Goal: Information Seeking & Learning: Compare options

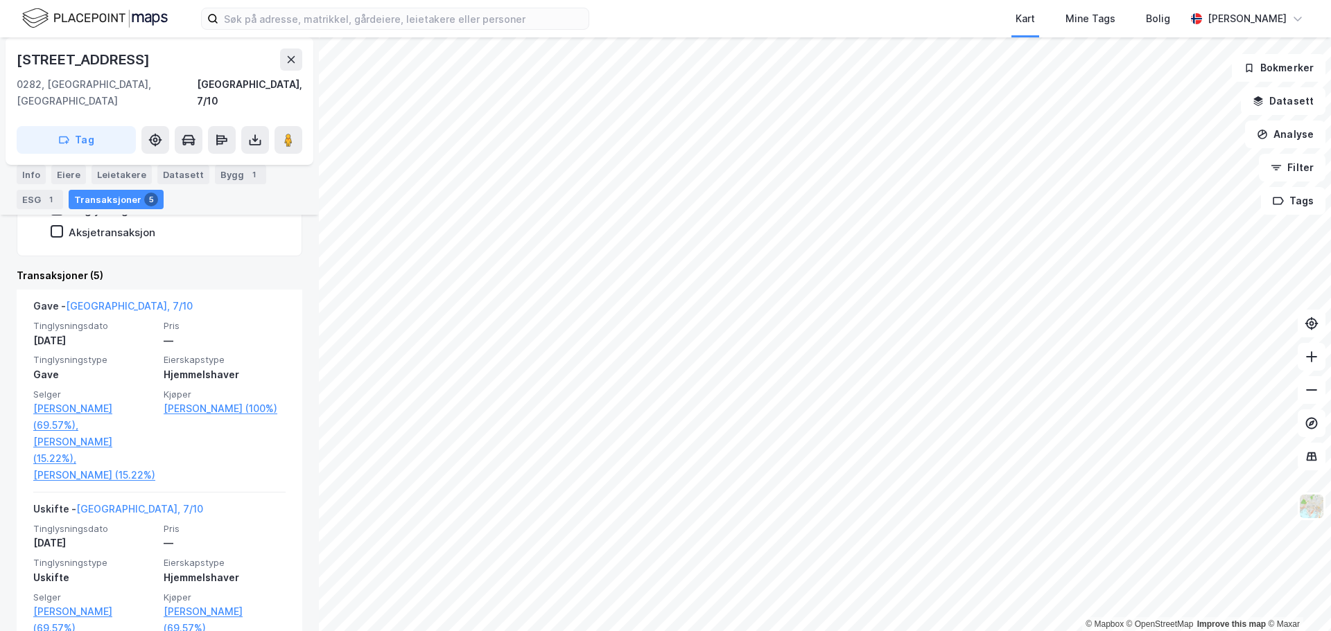
scroll to position [277, 0]
